Goal: Ask a question: Seek information or help from site administrators or community

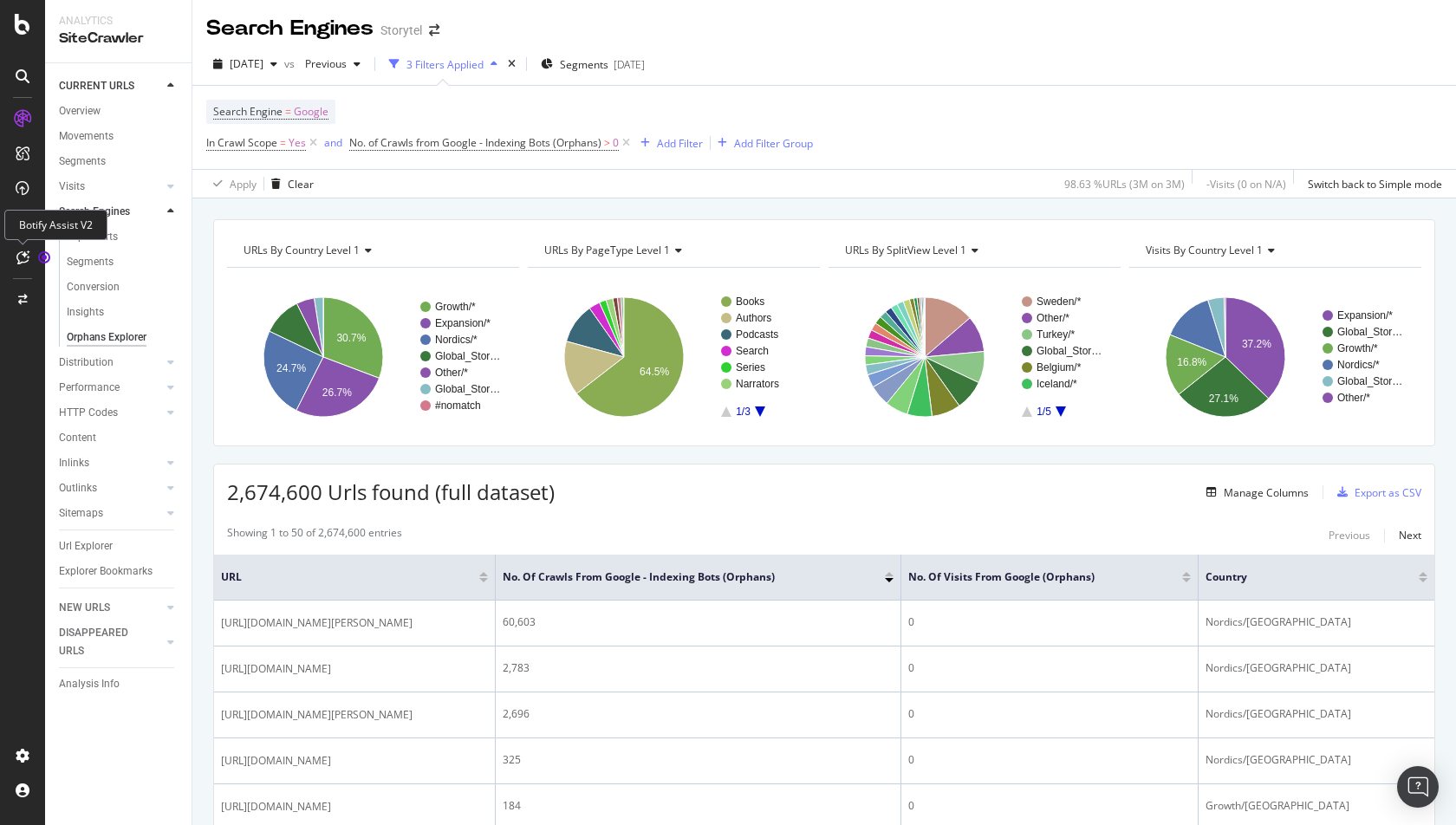
click at [27, 258] on icon at bounding box center [22, 258] width 13 height 14
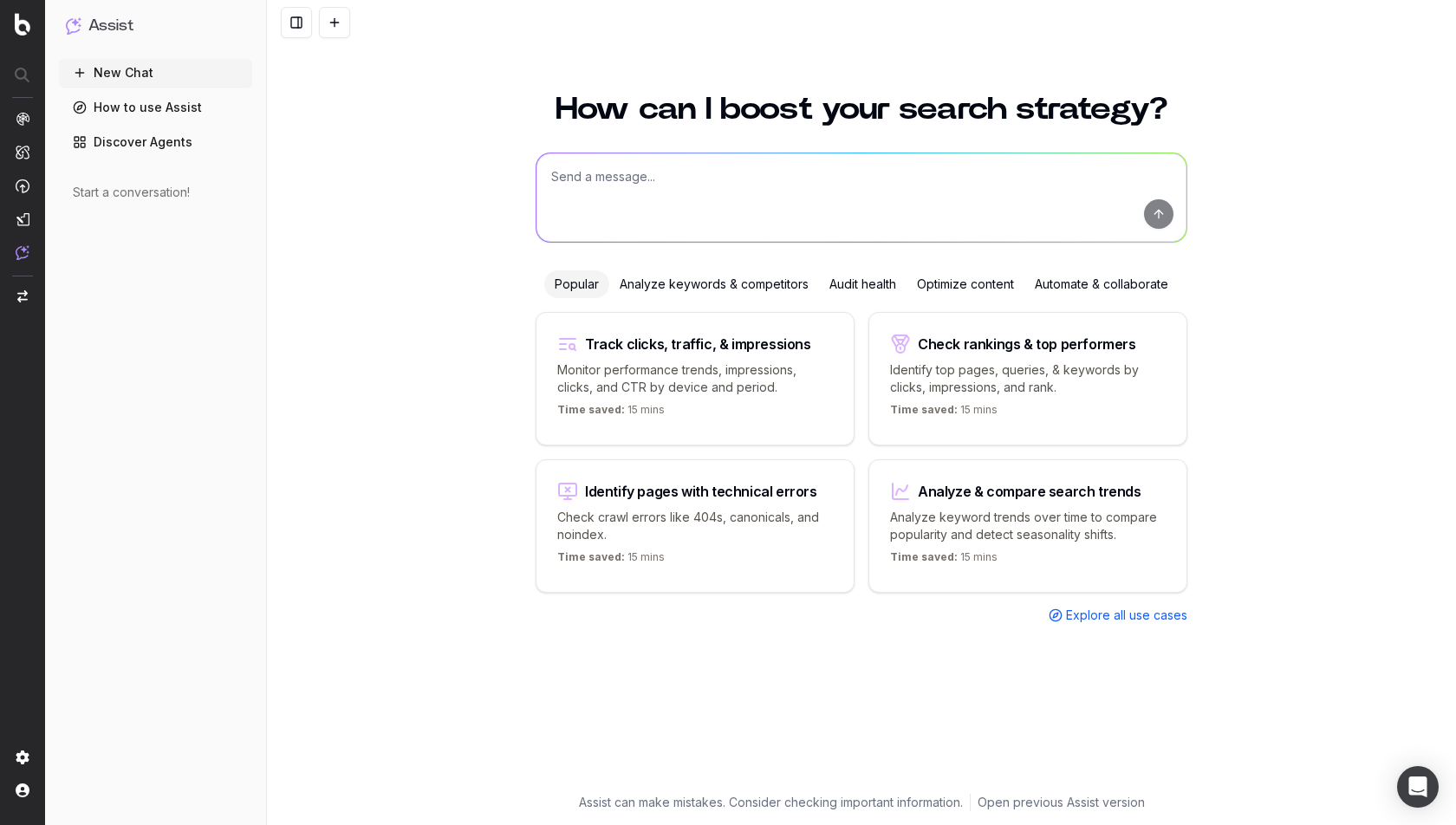
click at [175, 143] on link "Discover Agents" at bounding box center [155, 142] width 193 height 28
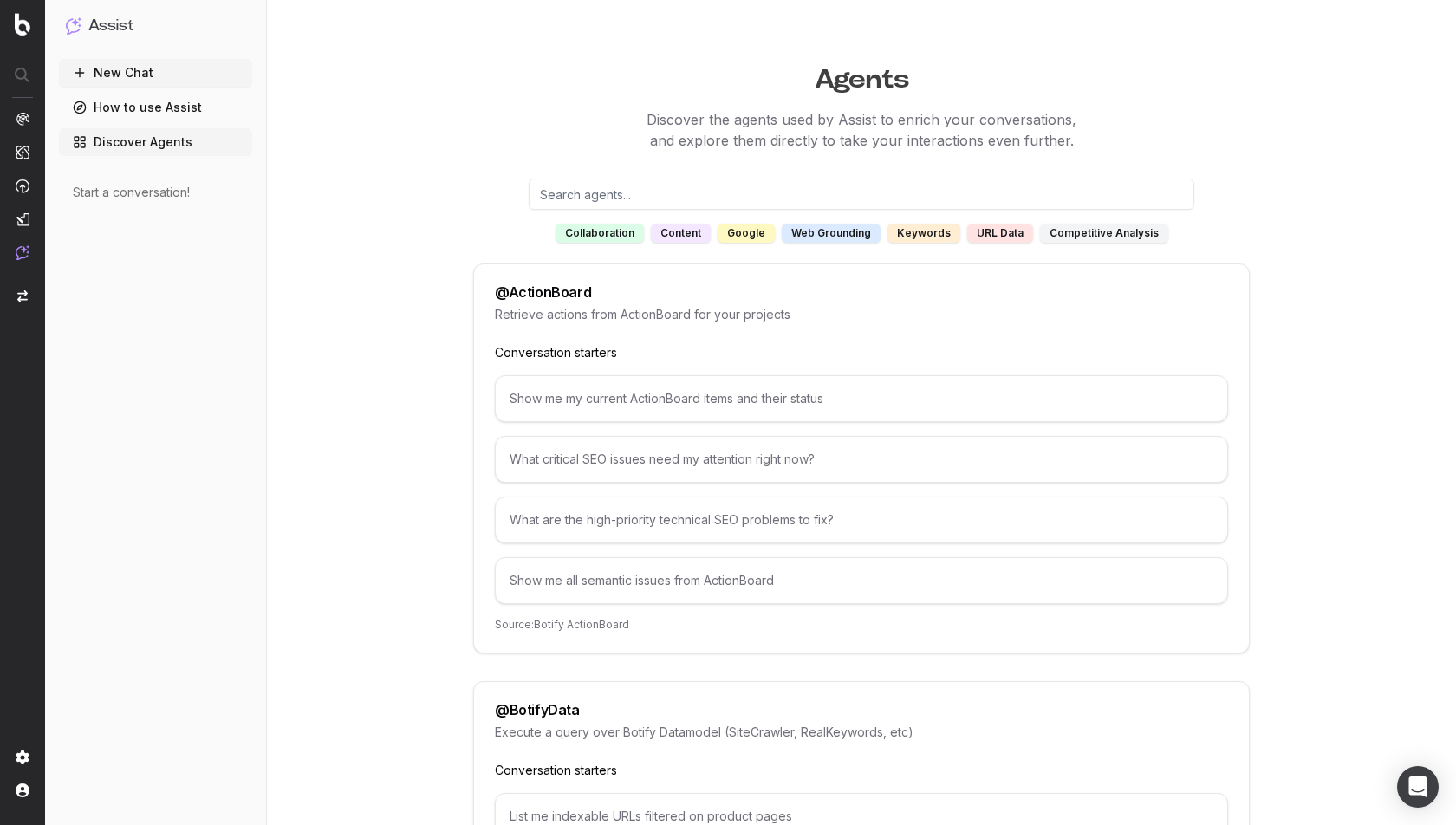
click at [605, 457] on div "What critical SEO issues need my attention right now?" at bounding box center [861, 460] width 733 height 47
click at [662, 462] on div "What critical SEO issues need my attention right now?" at bounding box center [861, 460] width 733 height 47
copy div "What critical SEO issues need my attention right now?"
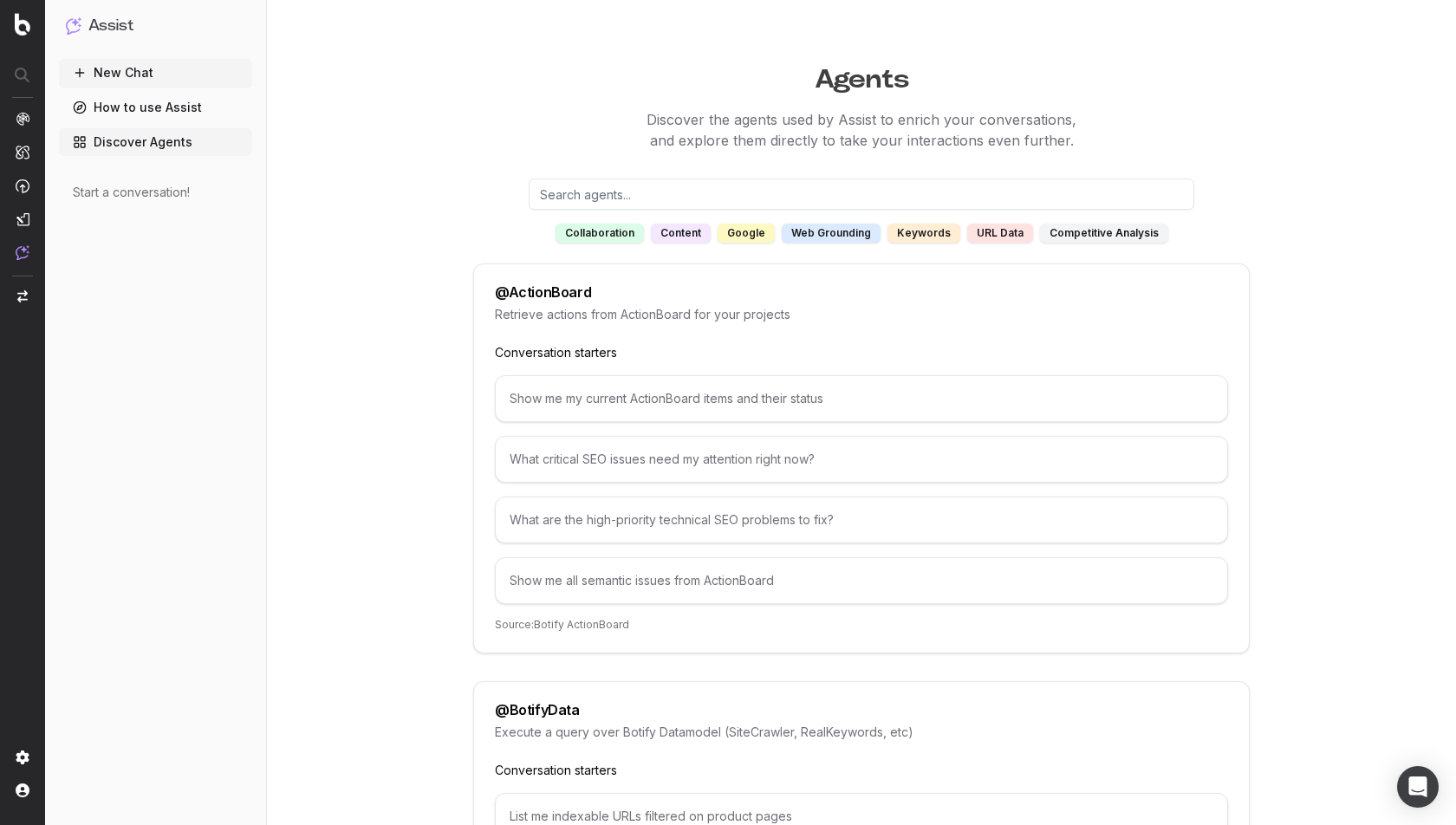
click at [608, 181] on input "text" at bounding box center [861, 194] width 665 height 31
paste input "What critical SEO issues need my attention right now?"
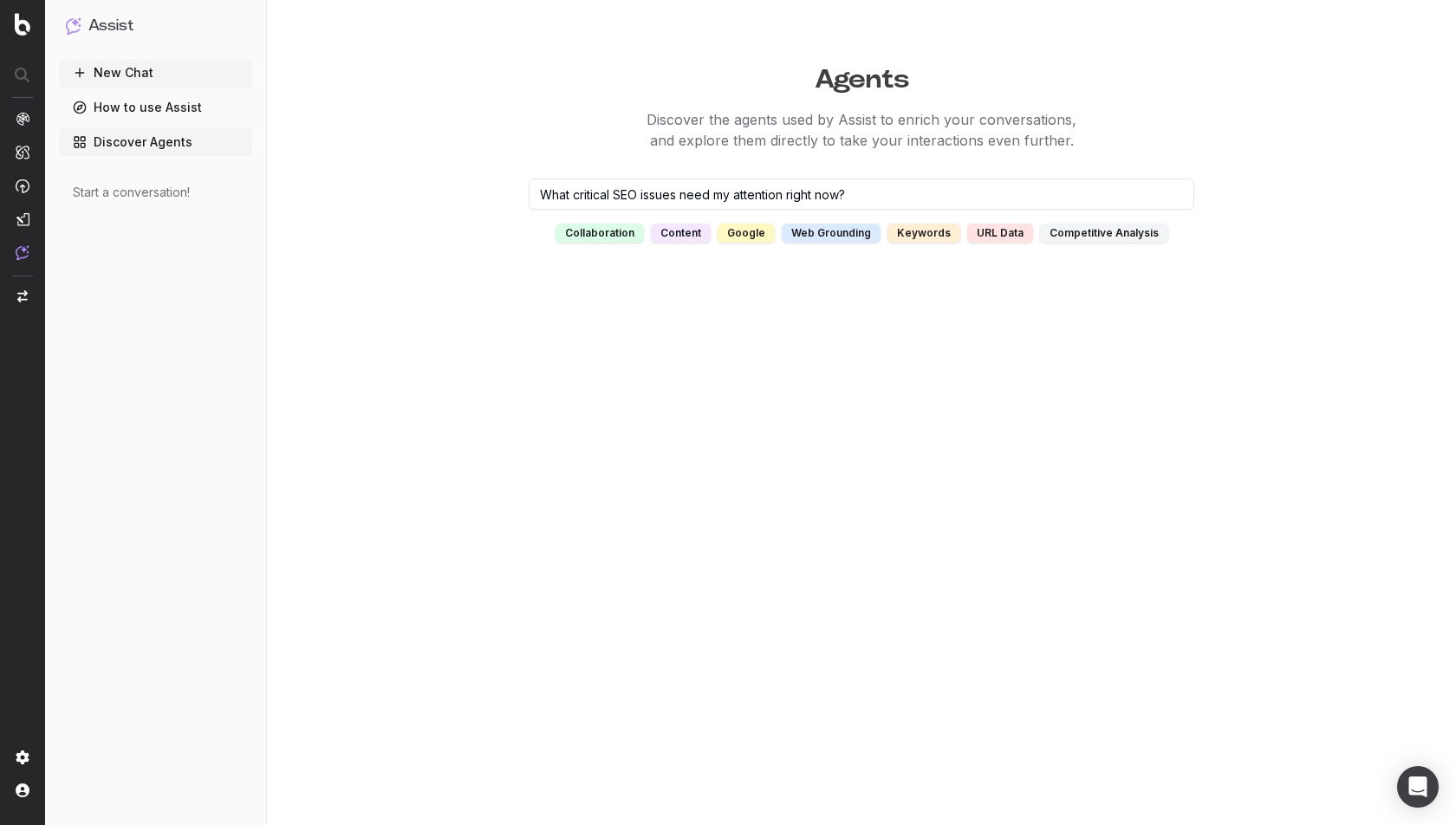
type input "What critical SEO issues need my attention right now?"
paste input "What critical SEO issues need my attention right now?"
click at [624, 195] on input "@actionboard What critical SEO issues need my attention right now?" at bounding box center [861, 194] width 665 height 31
drag, startPoint x: 551, startPoint y: 194, endPoint x: 491, endPoint y: 194, distance: 60.0
click at [491, 194] on div "@actionboard collaboration content google web grounding keywords URL data compe…" at bounding box center [861, 211] width 776 height 64
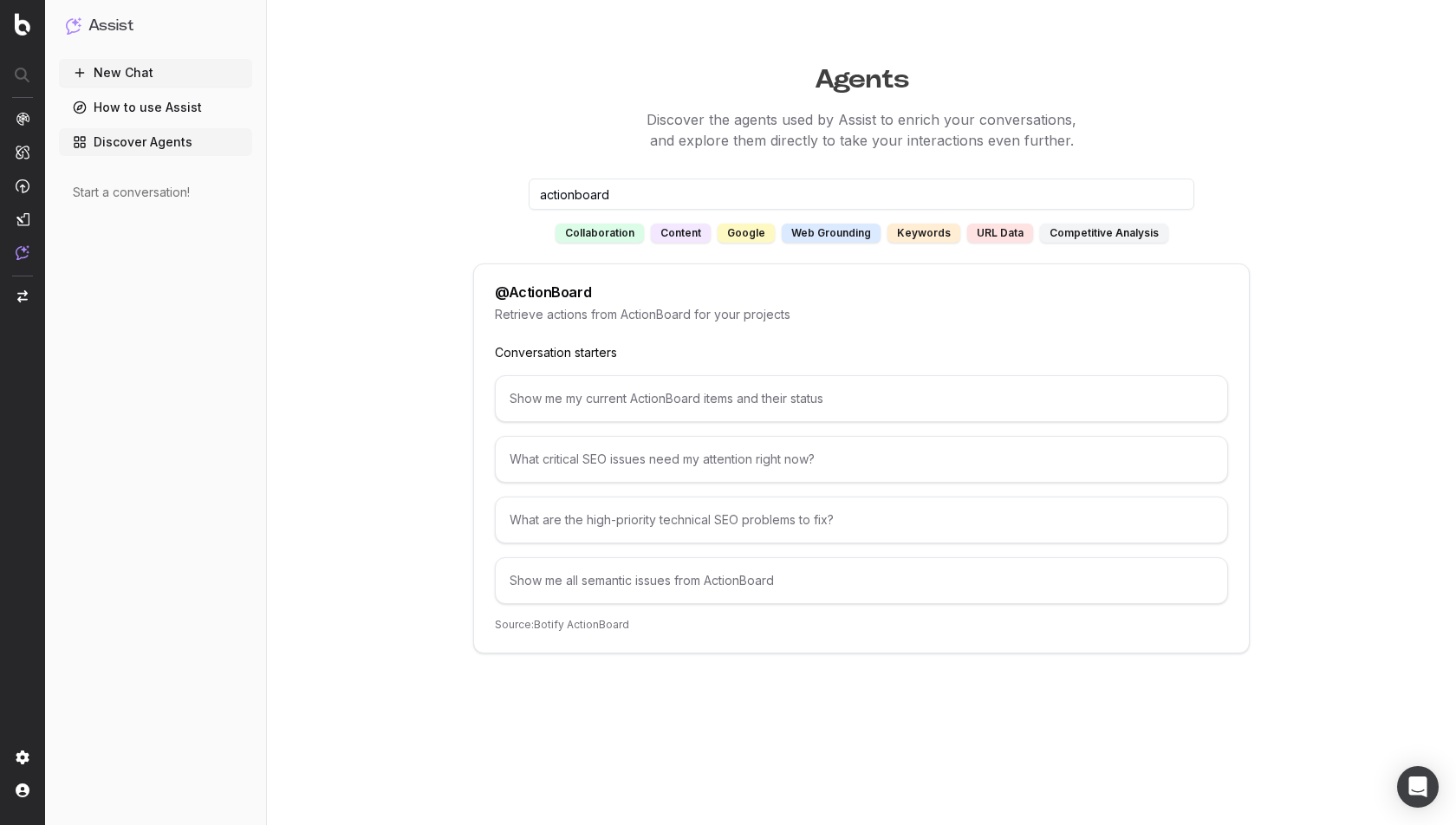
type input "actionboard"
click at [523, 285] on div "@ ActionBoard" at bounding box center [542, 292] width 96 height 14
click at [576, 618] on p "Source: Botify ActionBoard" at bounding box center [861, 625] width 733 height 14
click at [577, 466] on div "What critical SEO issues need my attention right now?" at bounding box center [861, 460] width 733 height 47
click at [577, 459] on div "What critical SEO issues need my attention right now?" at bounding box center [861, 460] width 733 height 47
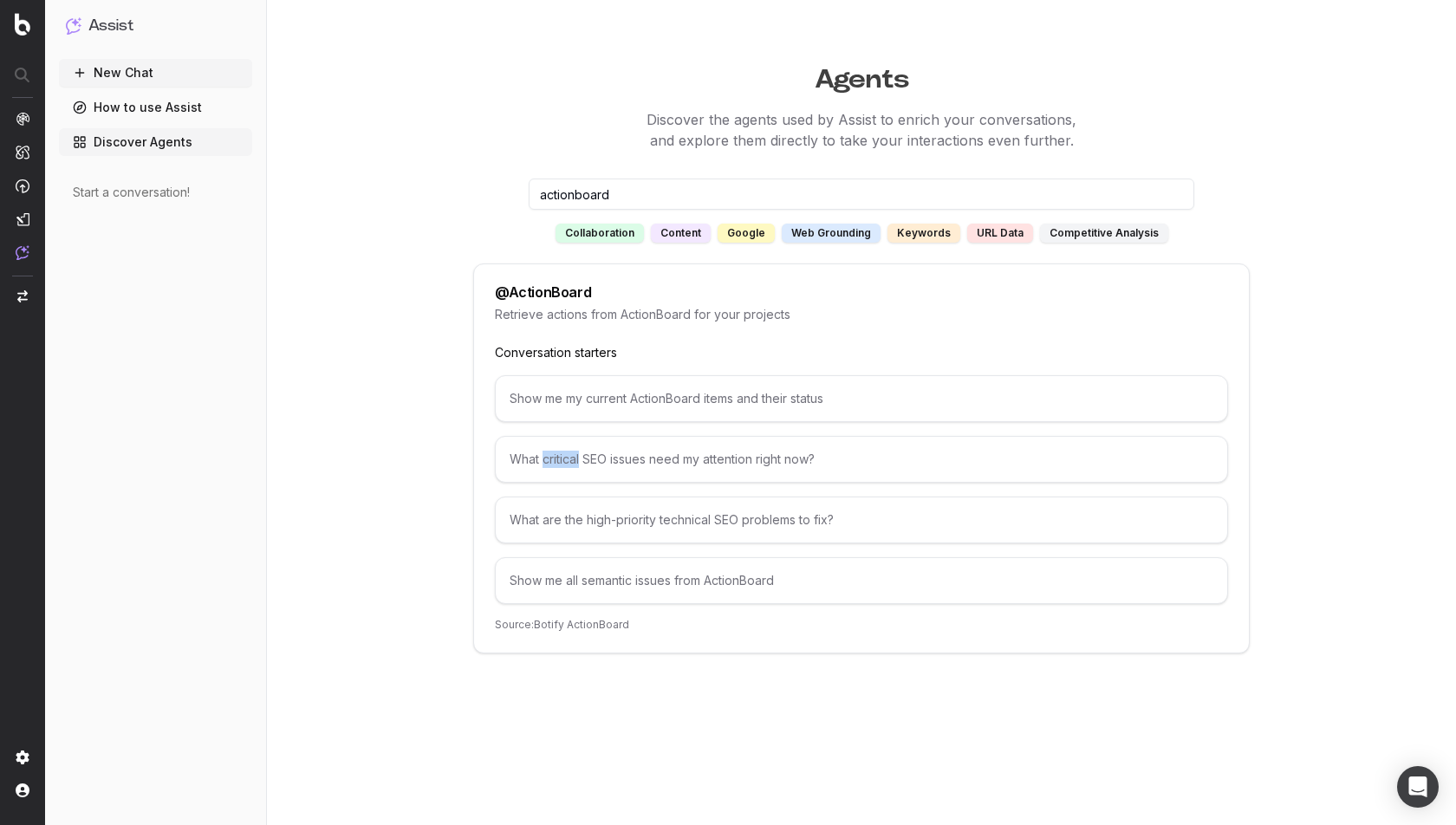
click at [577, 459] on div "What critical SEO issues need my attention right now?" at bounding box center [861, 460] width 733 height 47
click at [567, 397] on div "Show me my current ActionBoard items and their status" at bounding box center [861, 398] width 733 height 47
click at [567, 517] on div "What are the high-priority technical SEO problems to fix?" at bounding box center [861, 520] width 733 height 47
click at [541, 340] on div "Retrieve actions from ActionBoard for your projects" at bounding box center [861, 325] width 733 height 38
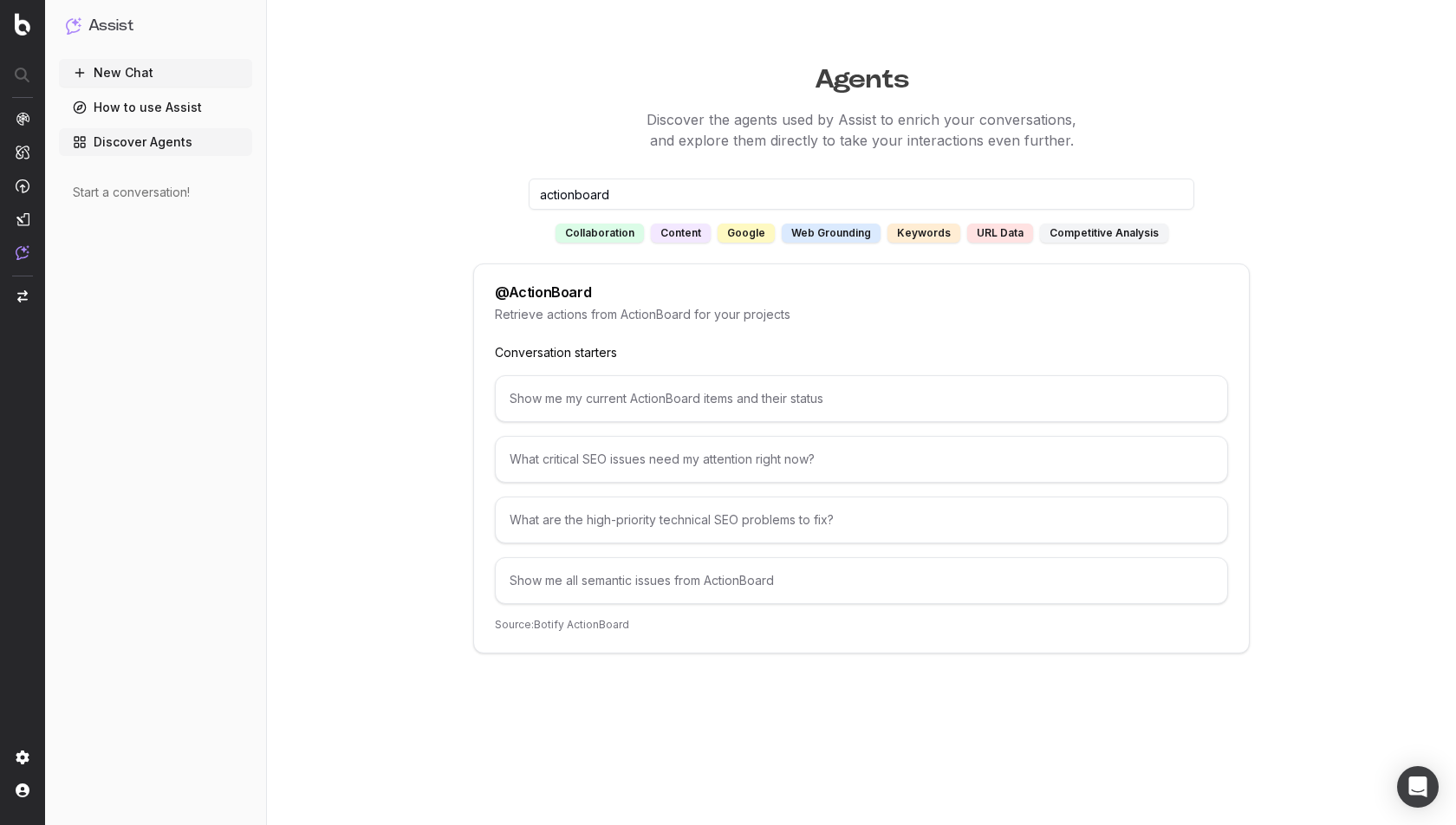
click at [541, 340] on div "Retrieve actions from ActionBoard for your projects" at bounding box center [861, 325] width 733 height 38
click at [103, 65] on button "New Chat" at bounding box center [155, 73] width 193 height 28
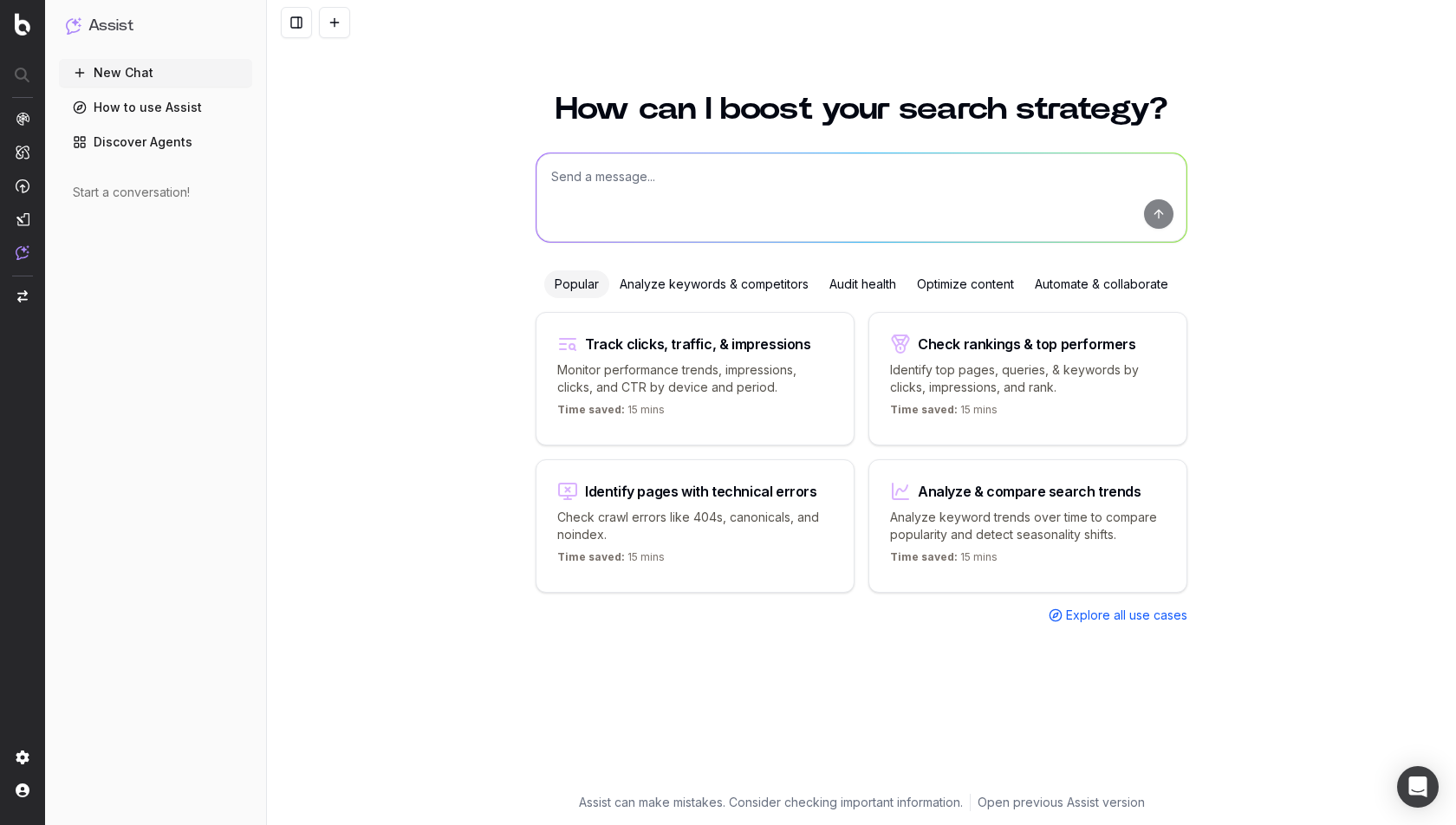
click at [750, 205] on textarea at bounding box center [861, 197] width 650 height 88
paste textarea "What critical SEO issues need my attention right now?"
type textarea "What critical SEO issues need my attention right now?"
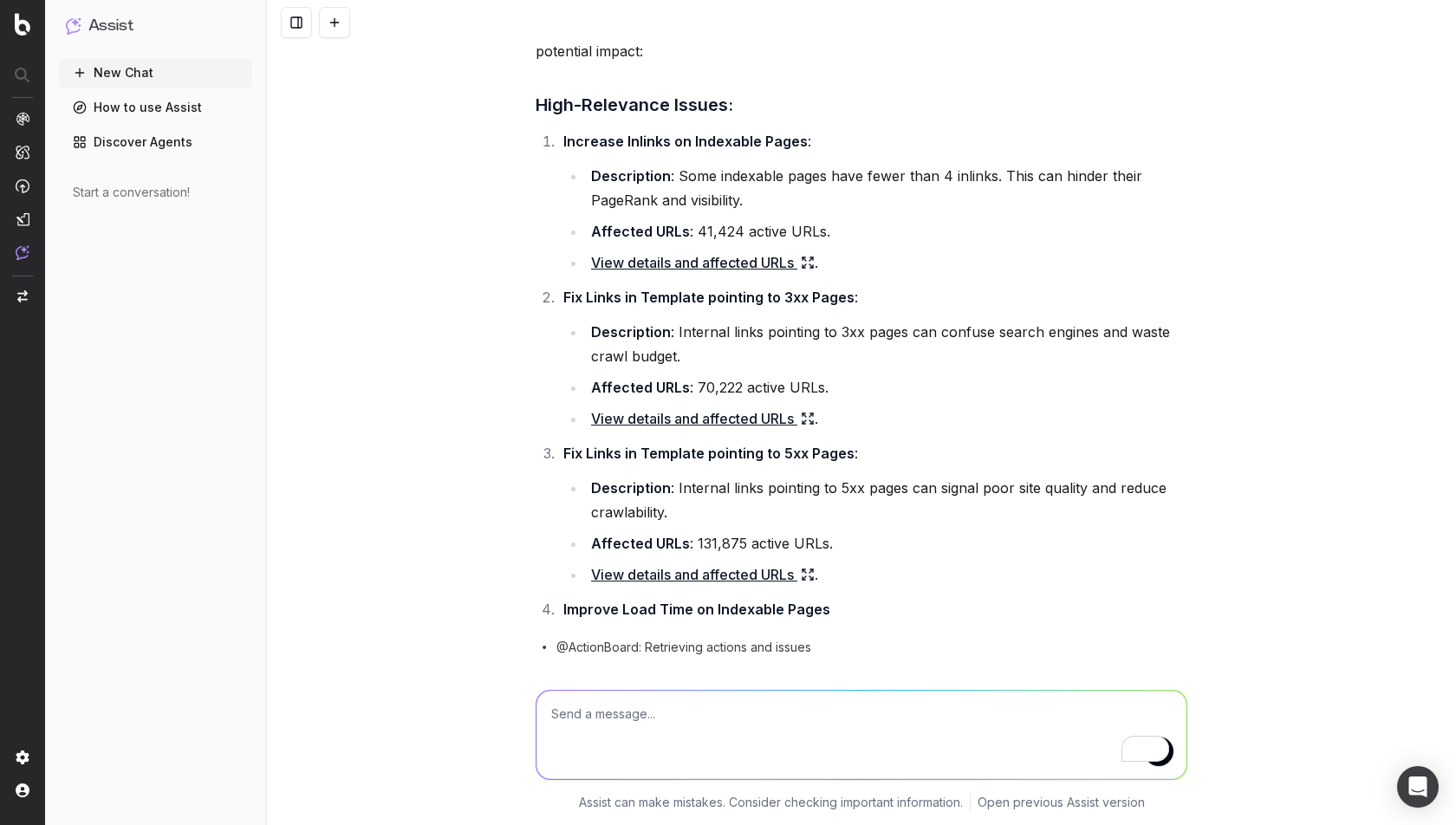
scroll to position [102, 0]
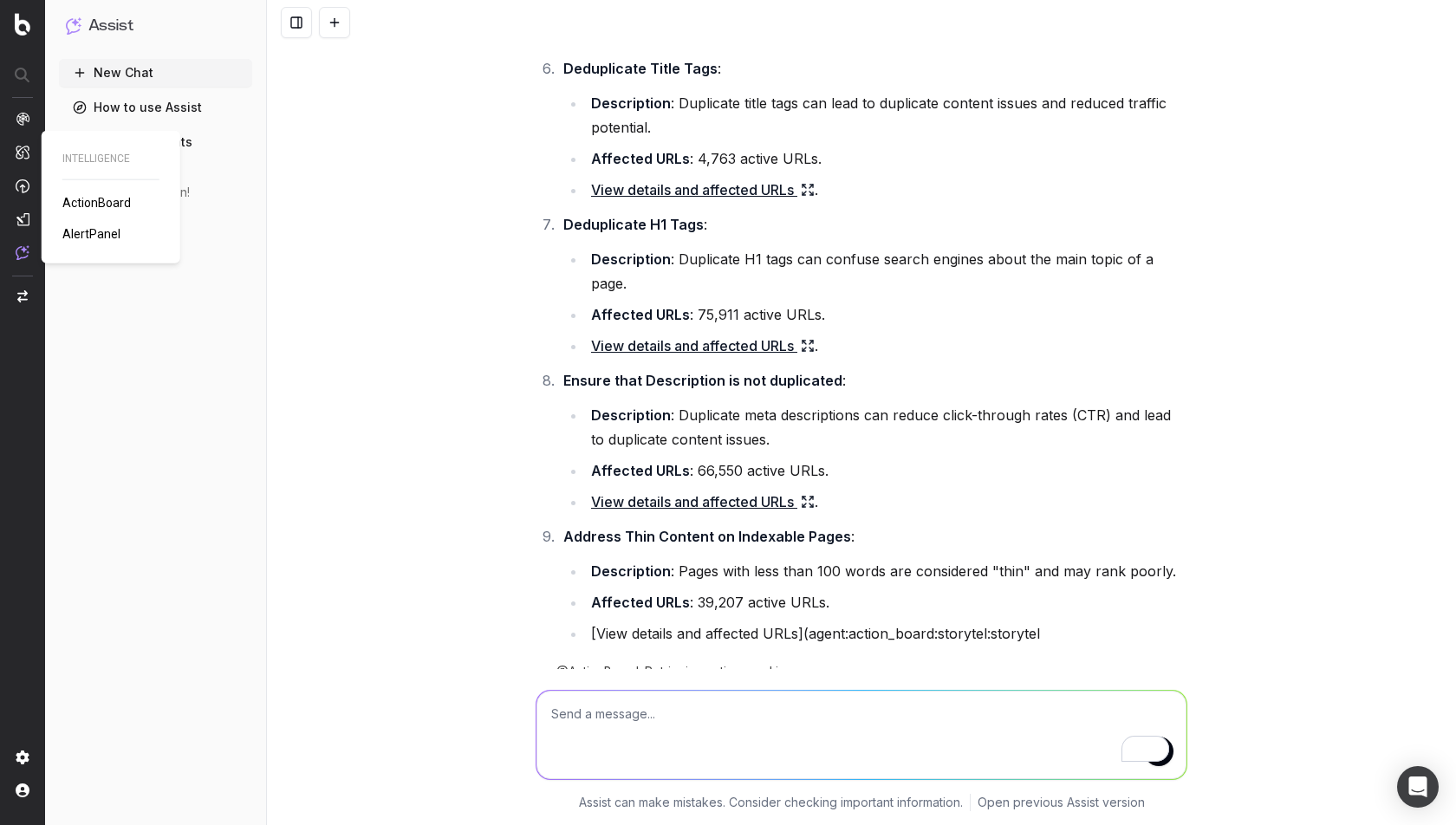
click at [105, 198] on span "ActionBoard" at bounding box center [96, 203] width 68 height 14
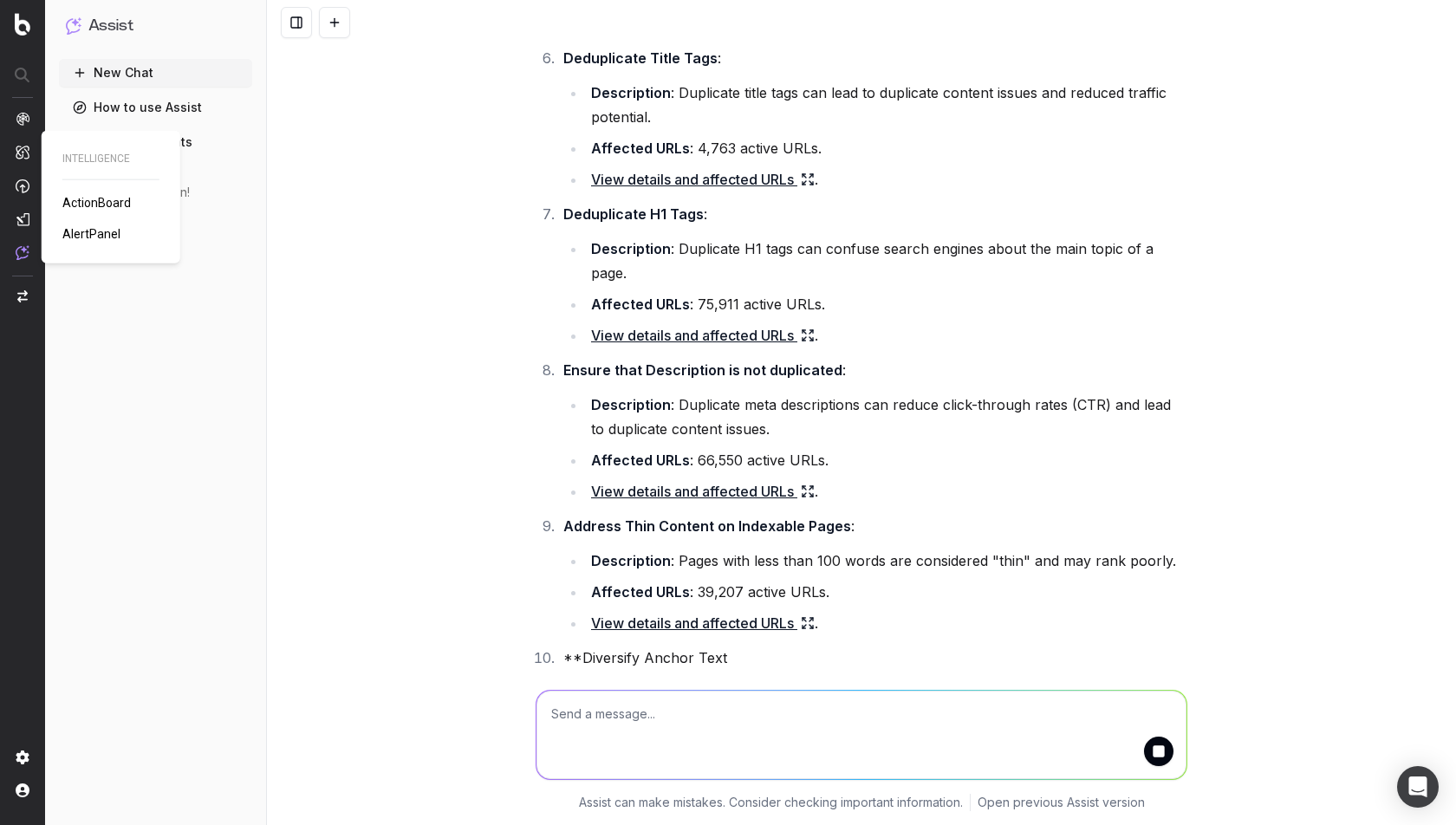
scroll to position [994, 0]
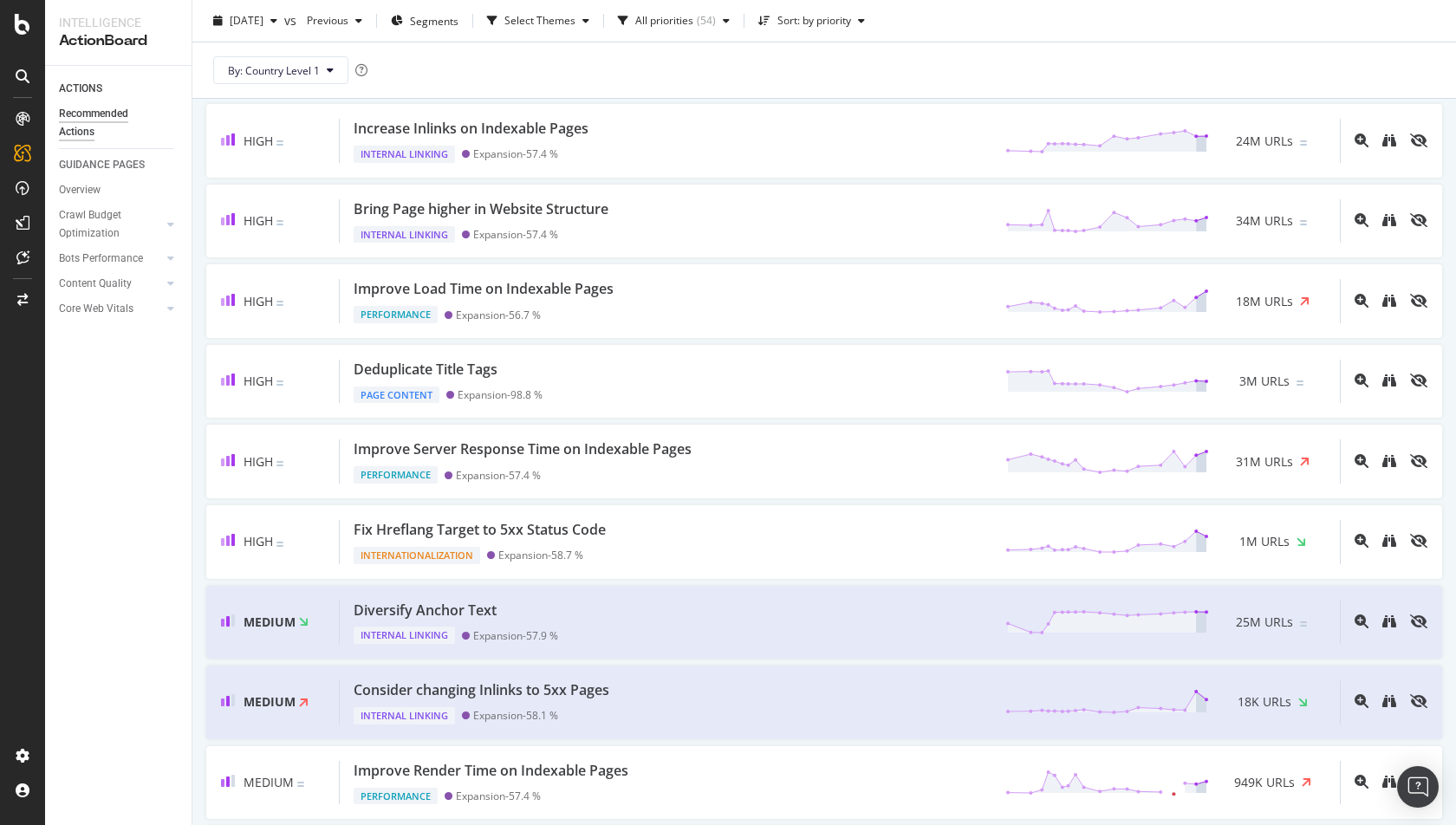
scroll to position [197, 0]
